Goal: Transaction & Acquisition: Subscribe to service/newsletter

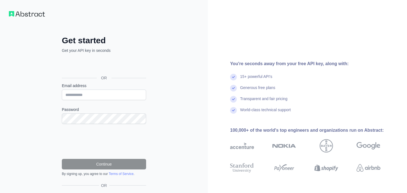
scroll to position [34, 0]
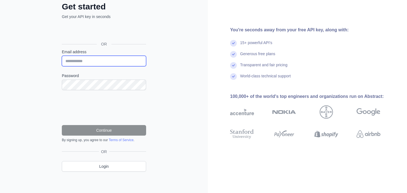
click at [104, 59] on input "Email address" at bounding box center [104, 61] width 84 height 11
type input "**********"
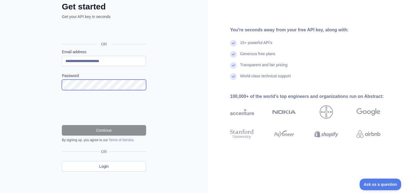
scroll to position [0, 0]
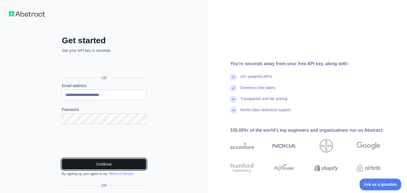
click at [117, 168] on button "Continue" at bounding box center [104, 164] width 84 height 11
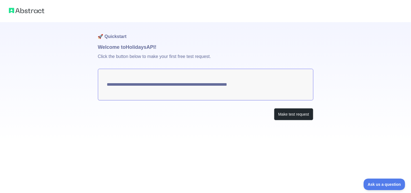
click at [283, 88] on textarea "**********" at bounding box center [206, 85] width 216 height 32
click at [293, 111] on button "Make test request" at bounding box center [293, 114] width 39 height 12
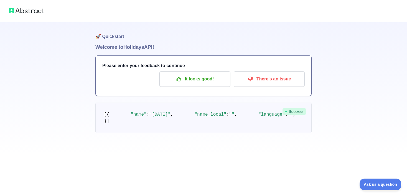
click at [150, 44] on h1 "Welcome to Holidays API!" at bounding box center [203, 47] width 216 height 8
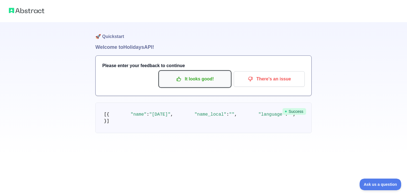
click at [195, 76] on p "It looks good!" at bounding box center [195, 78] width 63 height 9
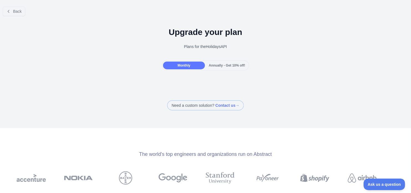
click at [192, 65] on div "Monthly" at bounding box center [184, 66] width 42 height 8
click at [186, 65] on span "Monthly" at bounding box center [184, 66] width 13 height 4
click at [19, 12] on span "Back" at bounding box center [17, 11] width 9 height 4
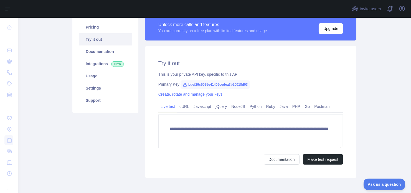
scroll to position [29, 0]
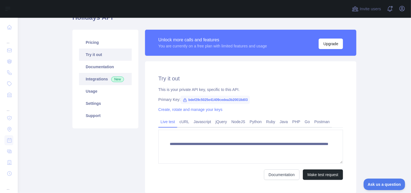
click at [97, 74] on link "Integrations New" at bounding box center [105, 79] width 53 height 12
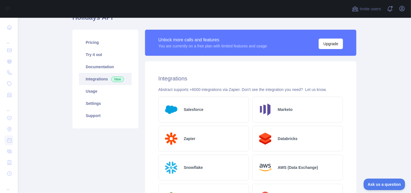
click at [97, 73] on link "Integrations New" at bounding box center [105, 79] width 53 height 12
click at [103, 67] on link "Documentation" at bounding box center [105, 67] width 53 height 12
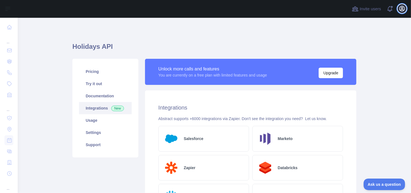
click at [402, 9] on icon "button" at bounding box center [402, 8] width 5 height 5
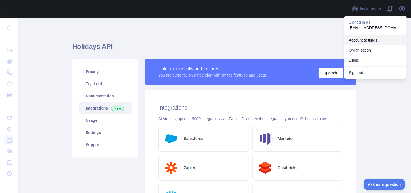
click at [373, 41] on link "Account settings" at bounding box center [376, 40] width 62 height 10
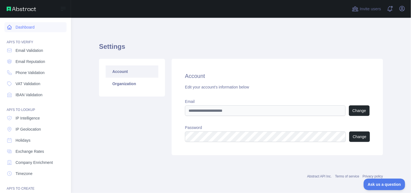
click at [30, 23] on link "Dashboard" at bounding box center [35, 27] width 62 height 10
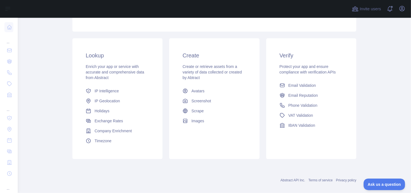
scroll to position [83, 0]
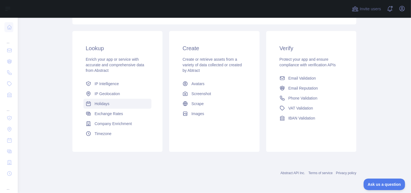
click at [95, 106] on span "Holidays" at bounding box center [102, 104] width 15 height 6
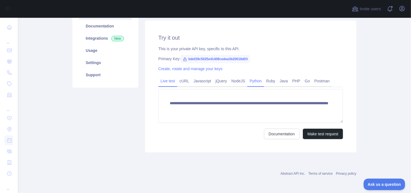
click at [251, 82] on link "Python" at bounding box center [256, 81] width 17 height 9
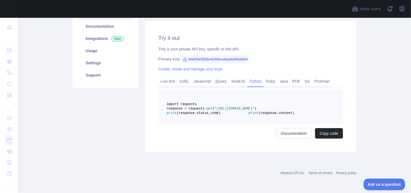
click at [195, 59] on span "bdef29c5025e41409cedea3b20018d03" at bounding box center [215, 59] width 69 height 8
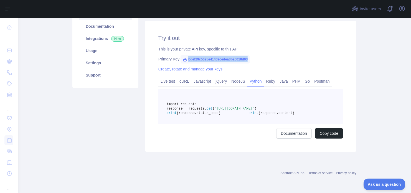
click at [195, 59] on span "bdef29c5025e41409cedea3b20018d03" at bounding box center [215, 59] width 69 height 8
copy span "bdef29c5025e41409cedea3b20018d03"
